Goal: Information Seeking & Learning: Learn about a topic

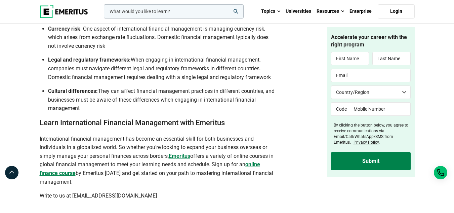
scroll to position [1766, 0]
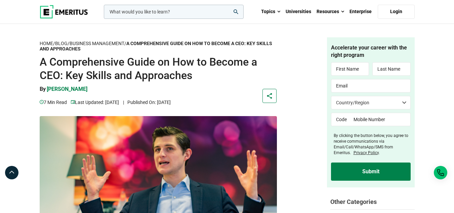
click at [202, 79] on h1 "A Comprehensive Guide on How to Become a CEO: Key Skills and Approaches" at bounding box center [158, 68] width 237 height 27
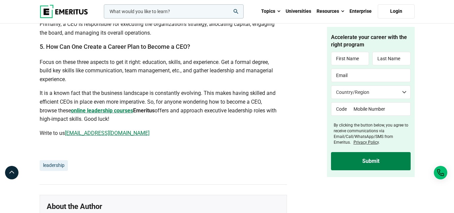
scroll to position [2008, 0]
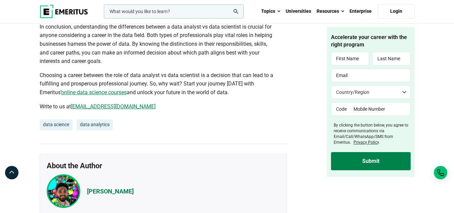
scroll to position [1997, 0]
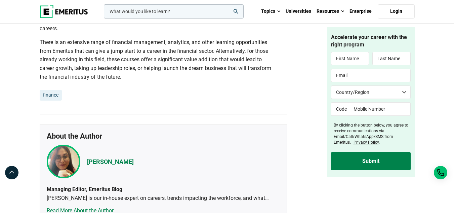
scroll to position [2425, 0]
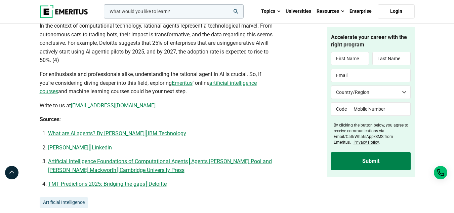
scroll to position [1784, 0]
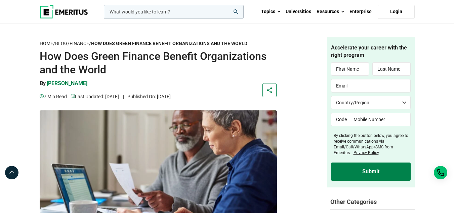
click at [123, 59] on h1 "How Does Green Finance Benefit Organizations and the World" at bounding box center [158, 62] width 237 height 27
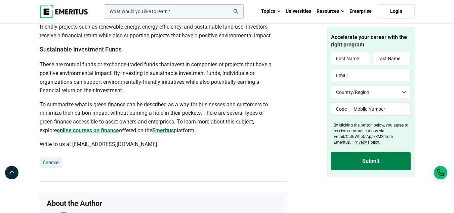
scroll to position [1786, 0]
